Goal: Use online tool/utility

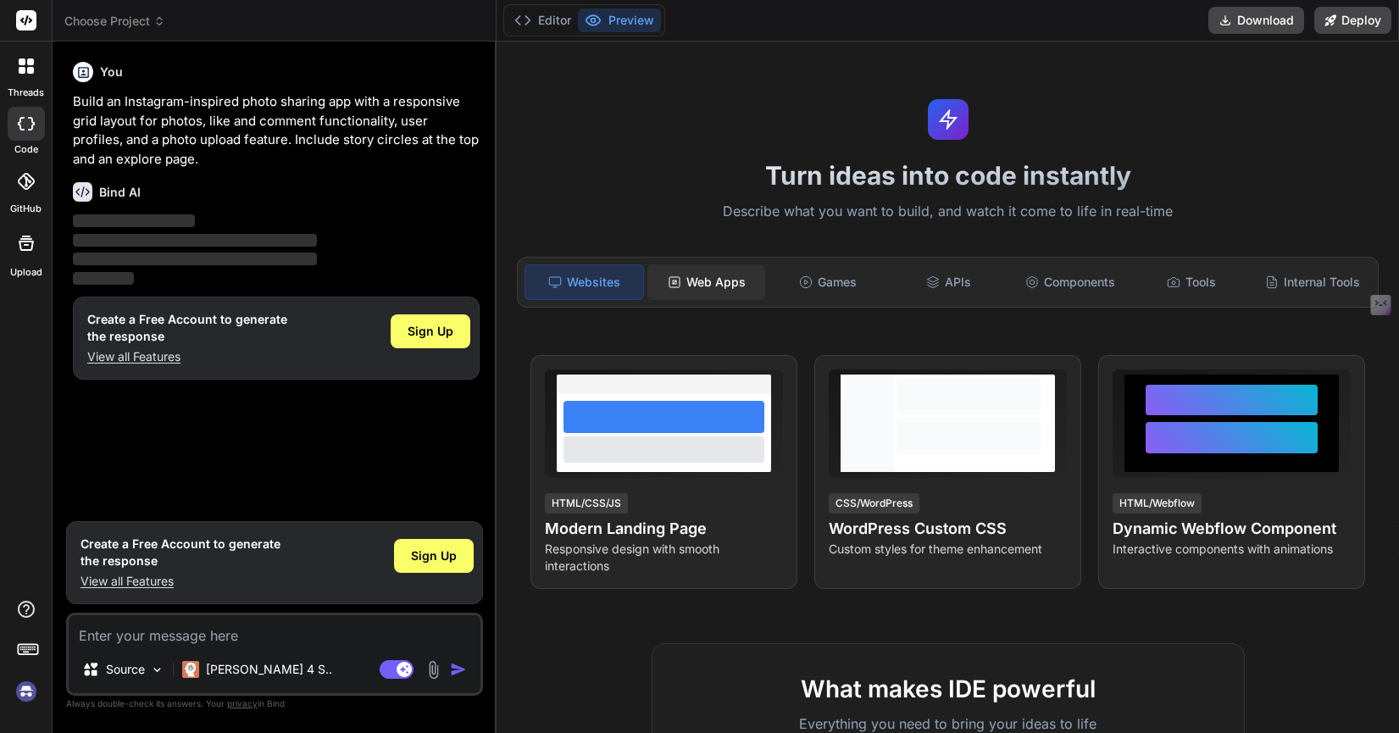
click at [719, 278] on div "Web Apps" at bounding box center [707, 282] width 118 height 36
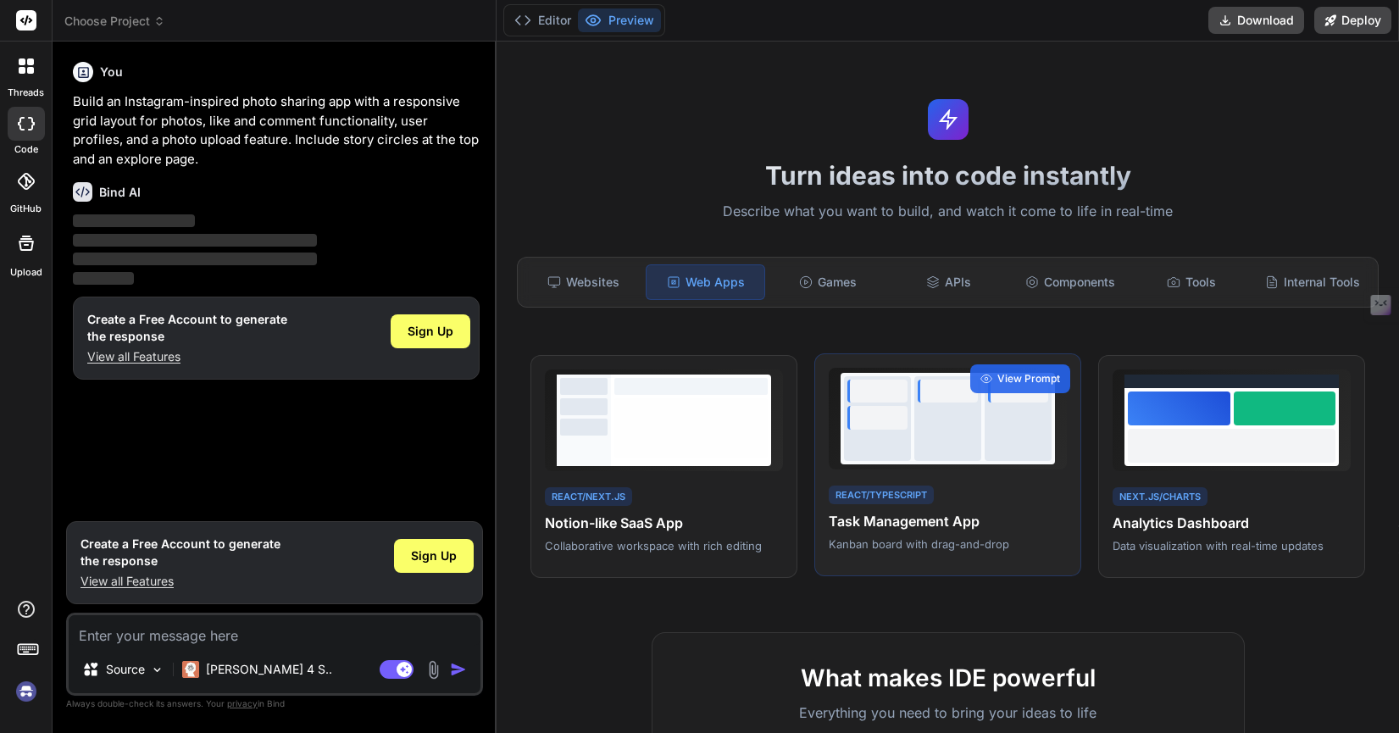
click at [1008, 501] on div "React/TypeScript Task Management App Kanban board with drag-and-drop" at bounding box center [948, 517] width 238 height 69
click at [991, 381] on icon at bounding box center [987, 379] width 12 height 12
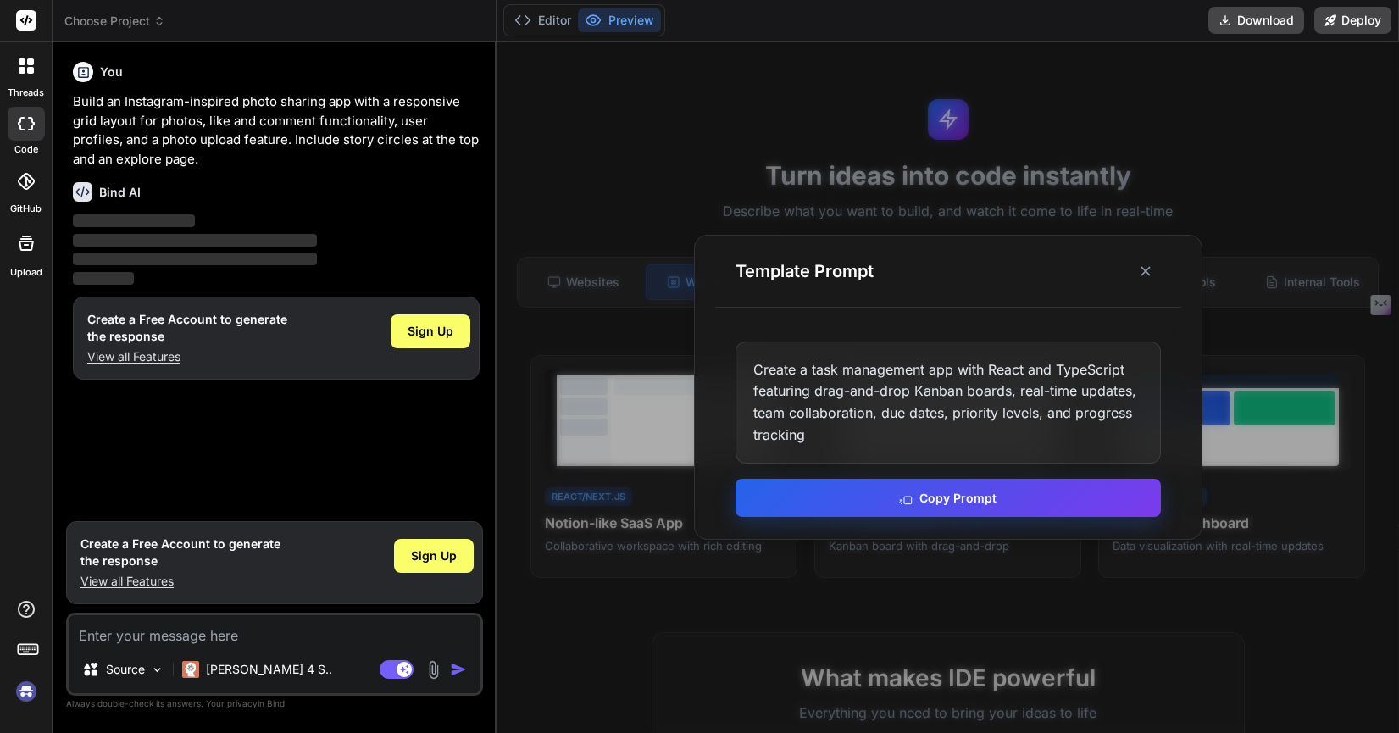
click at [920, 499] on button "Copy Prompt" at bounding box center [948, 498] width 425 height 38
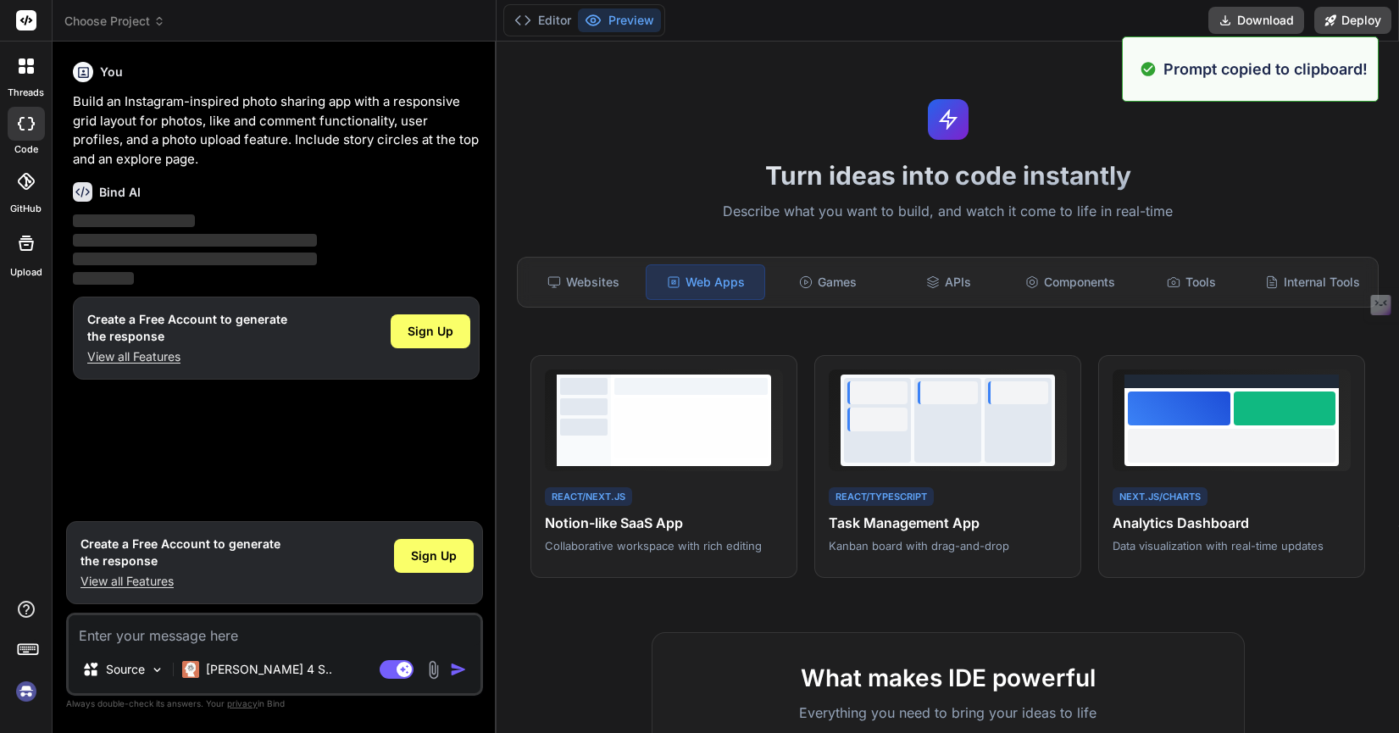
click at [219, 635] on textarea at bounding box center [275, 630] width 412 height 31
paste textarea "Create a task management app with React and TypeScript featuring drag-and-drop …"
type textarea "x"
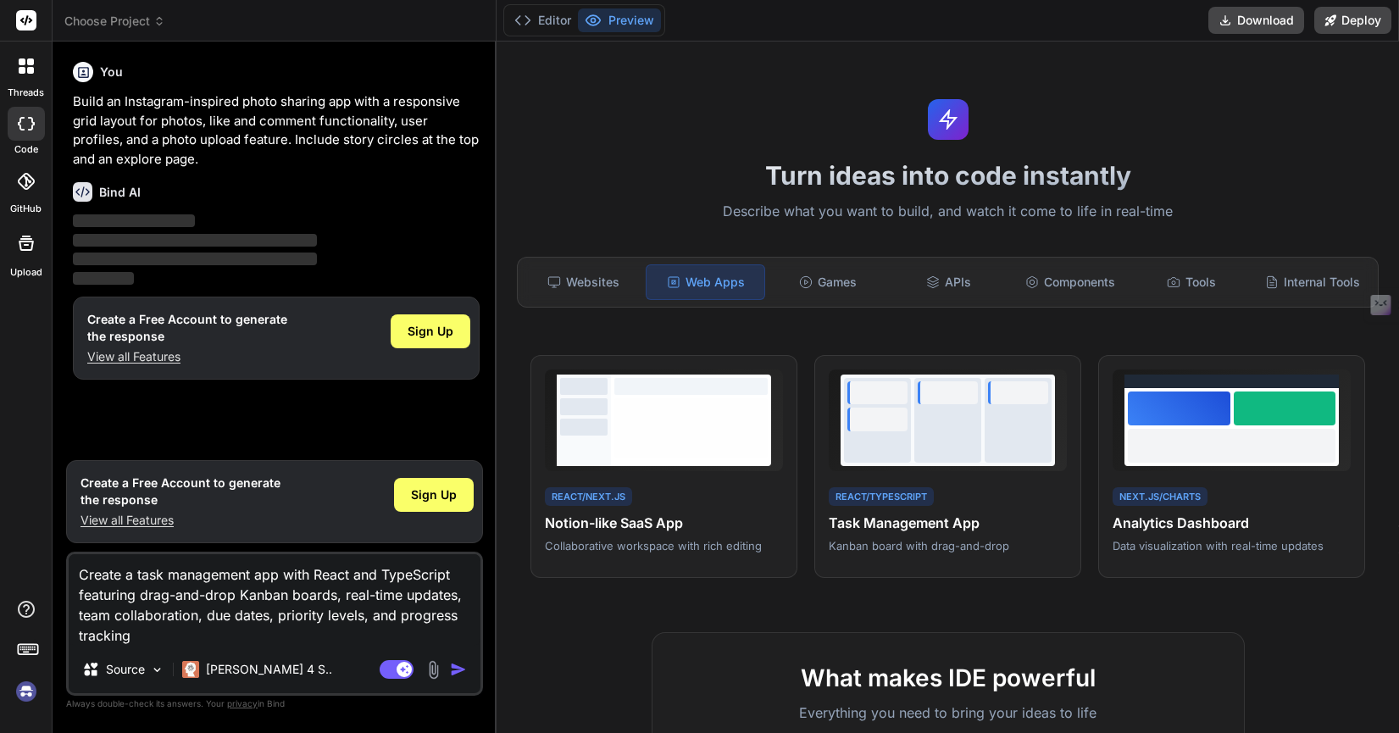
type textarea "Create a task management app with React and TypeScript featuring drag-and-drop …"
click at [462, 673] on img "button" at bounding box center [458, 669] width 17 height 17
click at [459, 669] on img "button" at bounding box center [458, 669] width 17 height 17
